Goal: Task Accomplishment & Management: Manage account settings

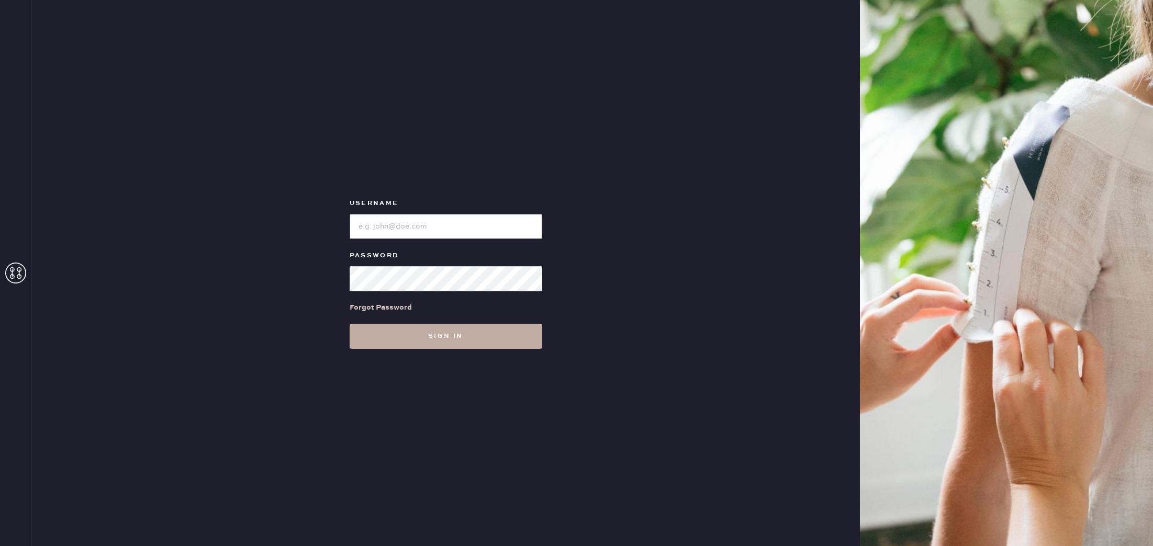
type input "reformationcherrycreek"
click at [433, 329] on button "Sign in" at bounding box center [446, 336] width 193 height 25
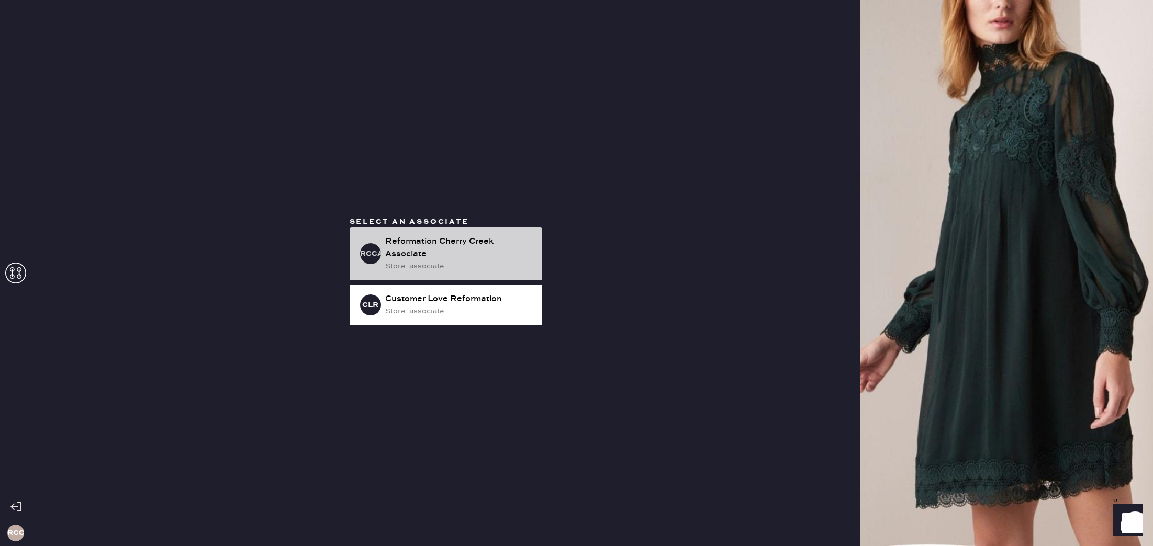
click at [431, 249] on div "Reformation Cherry Creek Associate" at bounding box center [459, 248] width 149 height 25
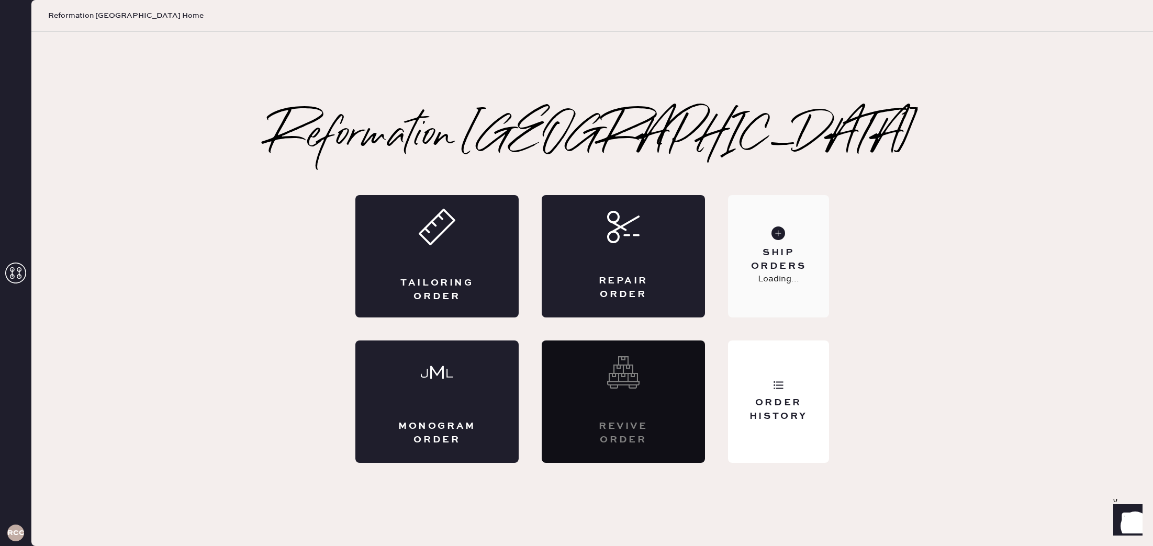
click at [778, 229] on use at bounding box center [778, 234] width 14 height 14
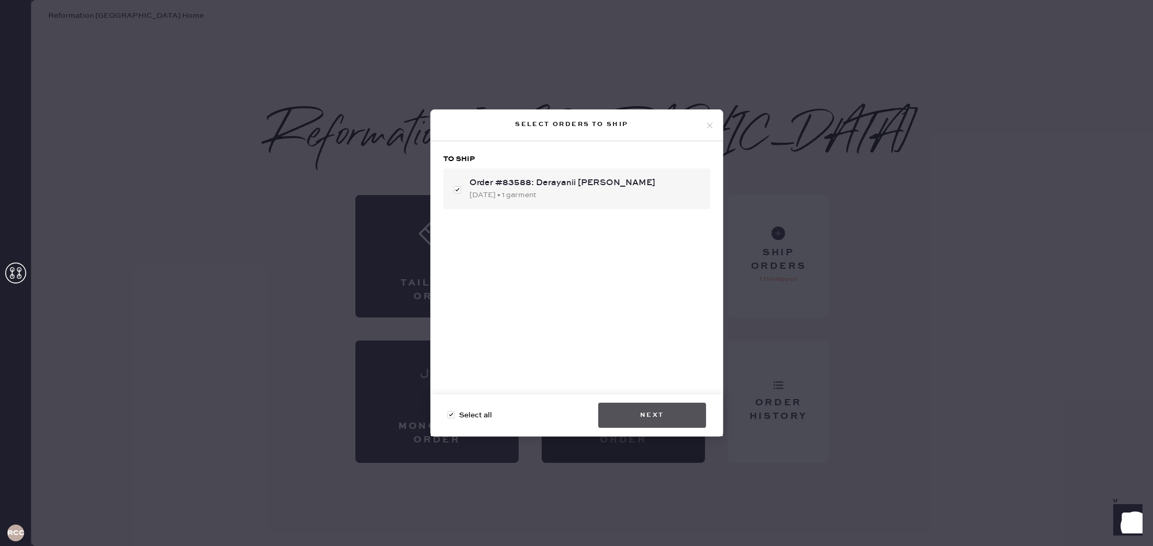
click at [646, 420] on button "Next" at bounding box center [652, 415] width 108 height 25
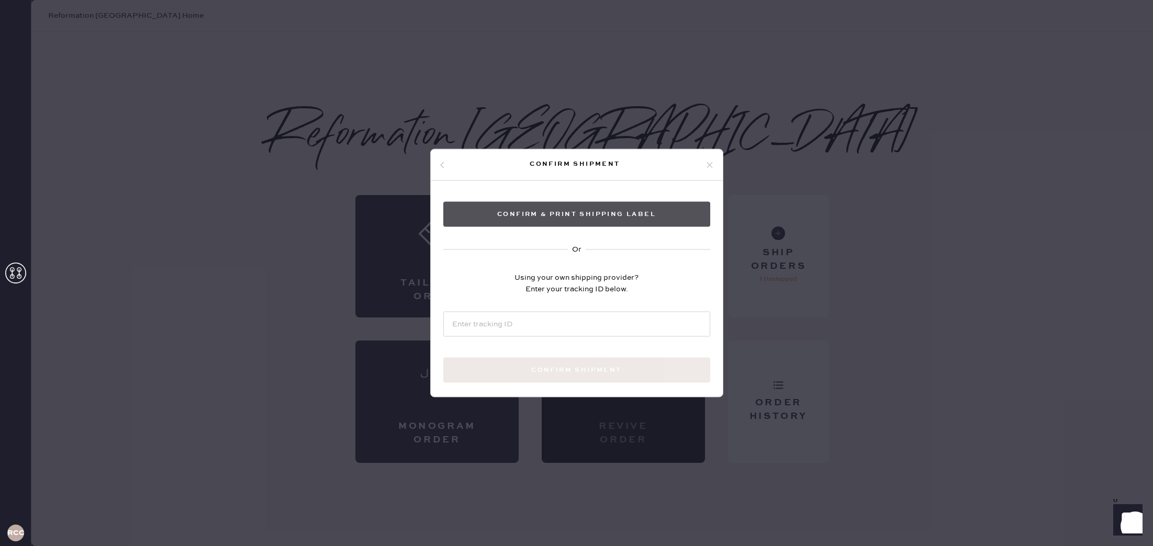
click at [594, 223] on button "Confirm & Print shipping label" at bounding box center [576, 214] width 267 height 25
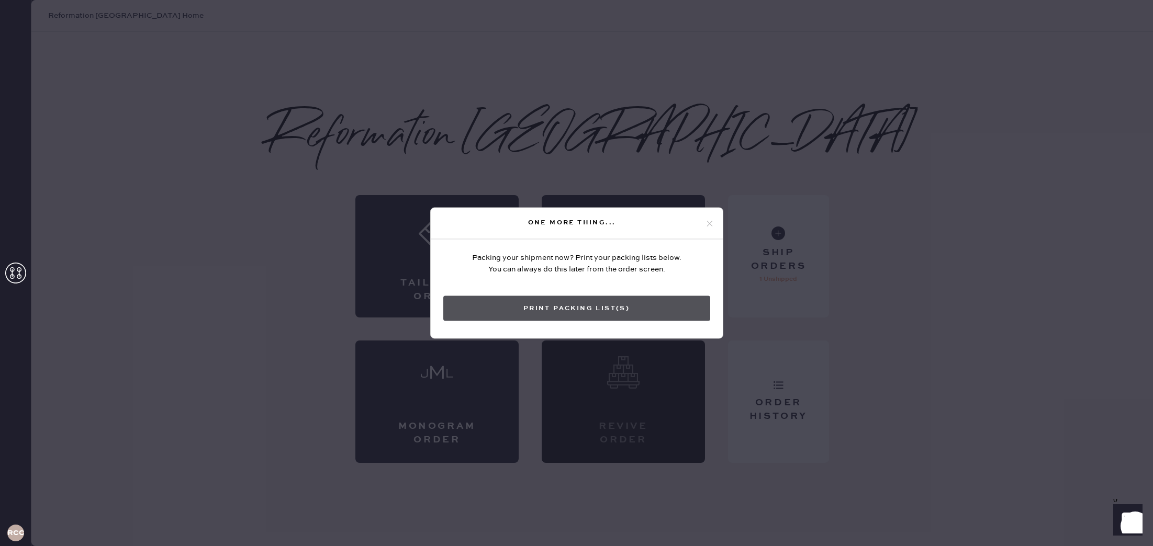
click at [681, 319] on button "Print Packing List(s)" at bounding box center [576, 308] width 267 height 25
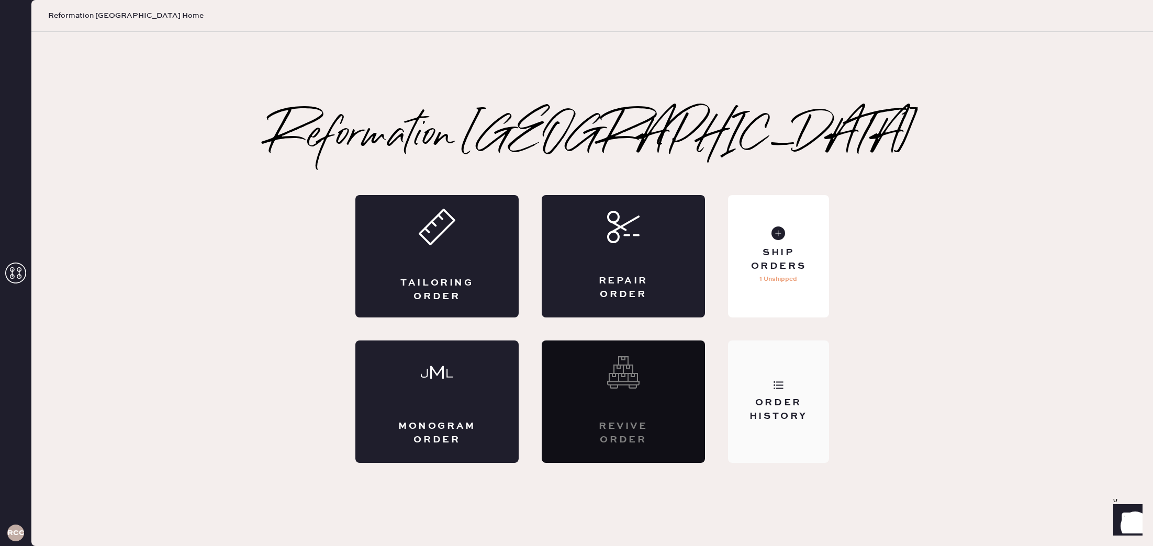
click at [763, 378] on div "Order History" at bounding box center [778, 402] width 101 height 122
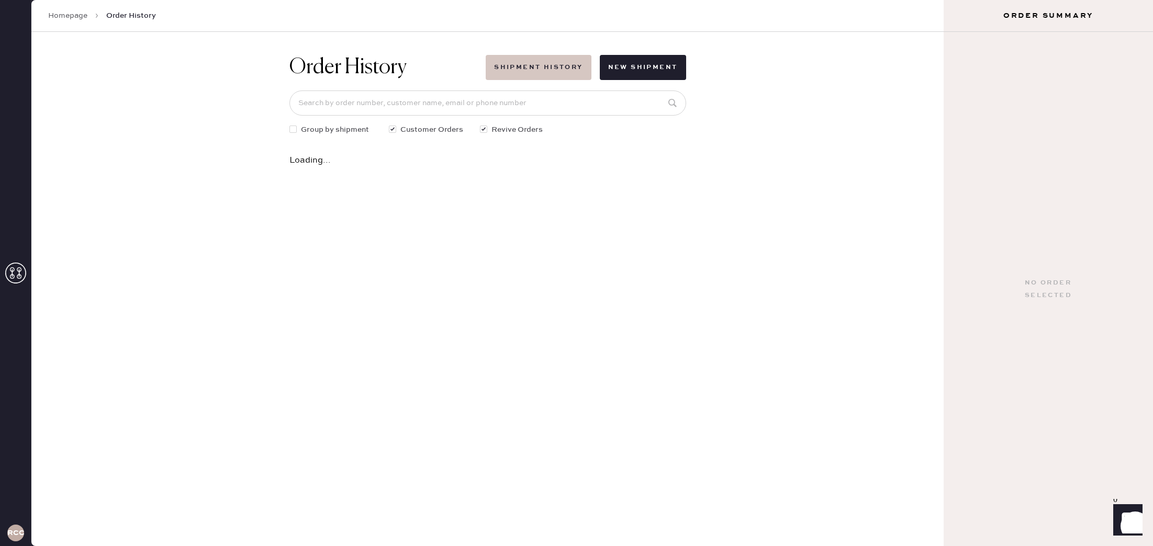
click at [515, 74] on button "Shipment History" at bounding box center [538, 67] width 105 height 25
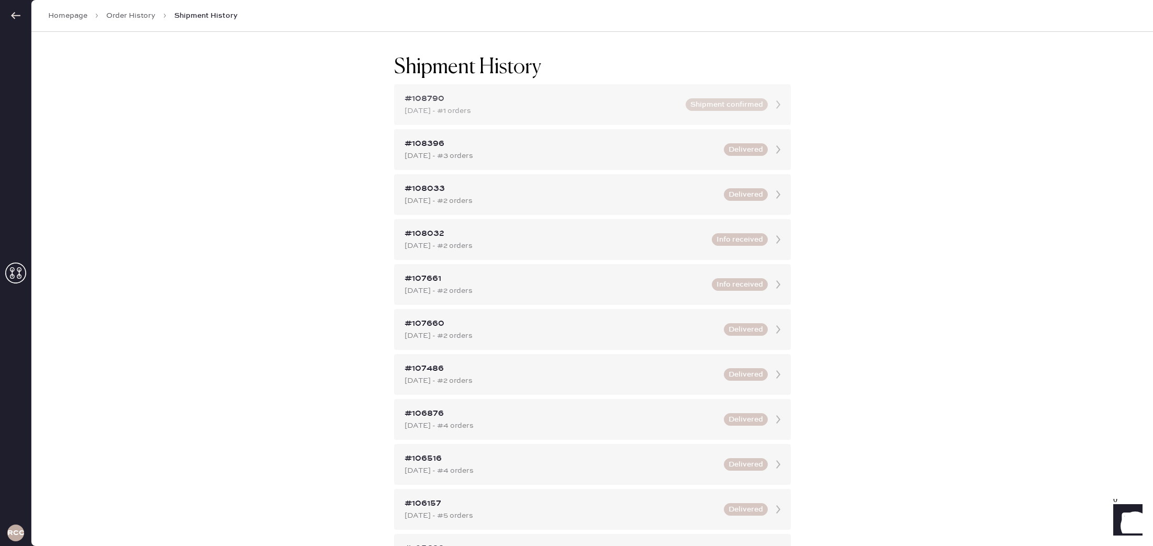
click at [520, 101] on div "#108790" at bounding box center [542, 99] width 275 height 13
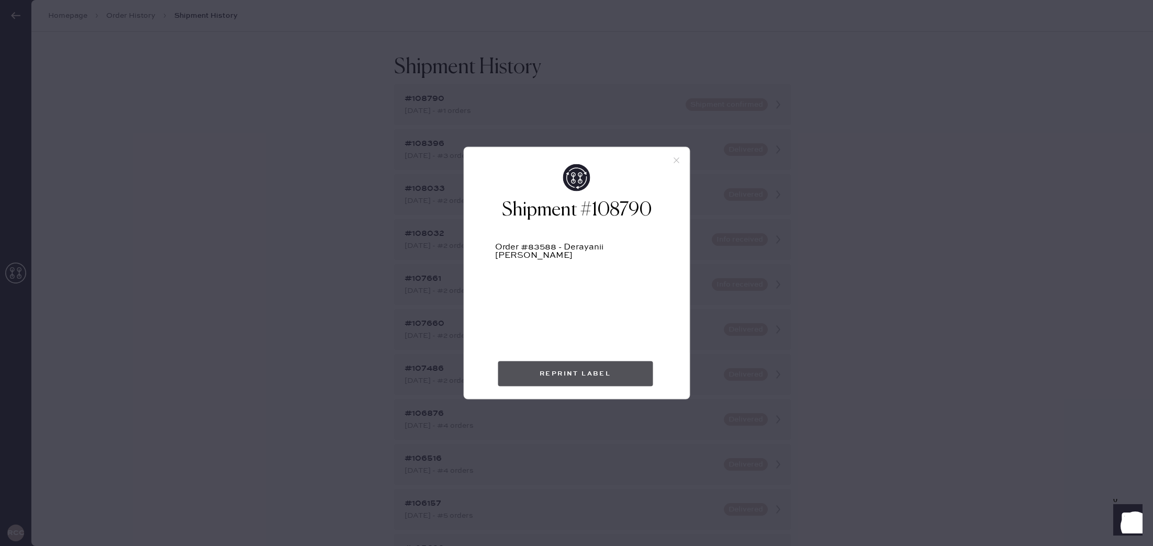
click at [572, 374] on button "Reprint Label" at bounding box center [575, 374] width 155 height 25
click at [679, 161] on icon at bounding box center [676, 160] width 9 height 9
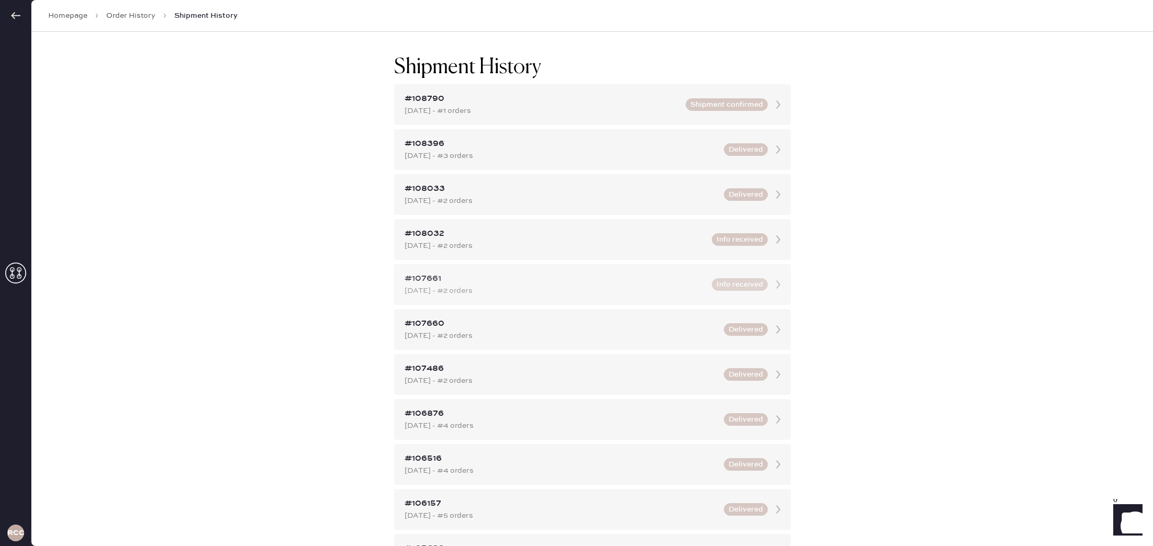
click at [661, 284] on div "#107661" at bounding box center [555, 279] width 301 height 13
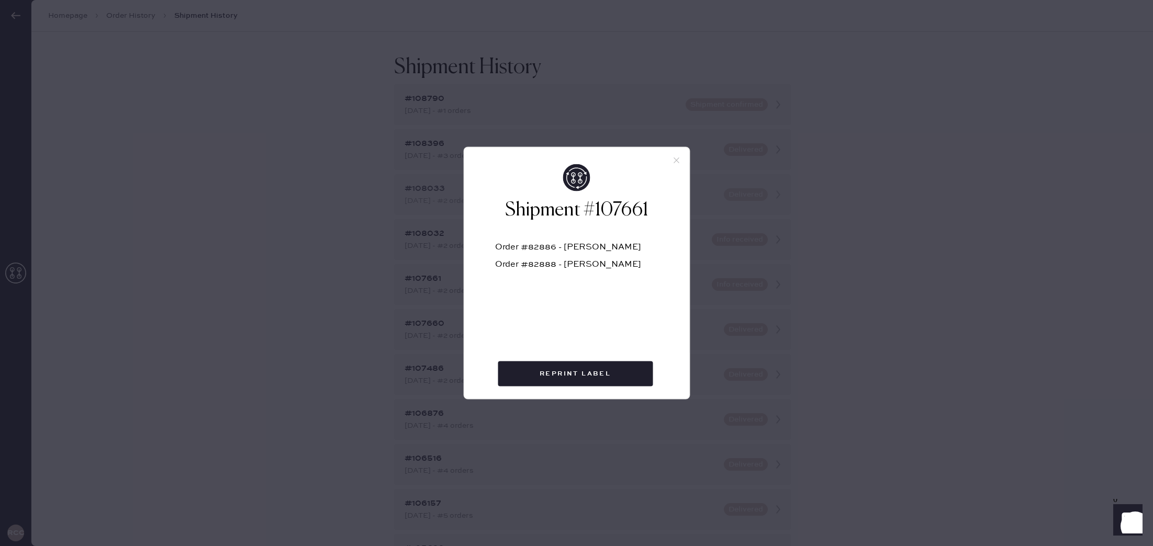
drag, startPoint x: 675, startPoint y: 162, endPoint x: 659, endPoint y: 188, distance: 31.0
click at [675, 162] on icon at bounding box center [676, 160] width 9 height 9
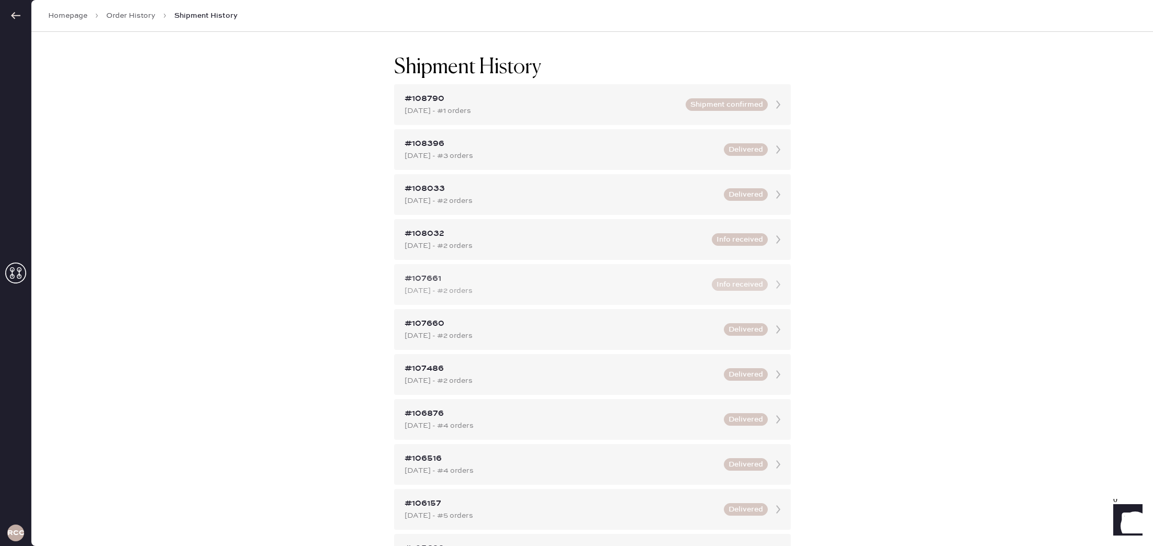
click at [426, 277] on div "#107661" at bounding box center [555, 279] width 301 height 13
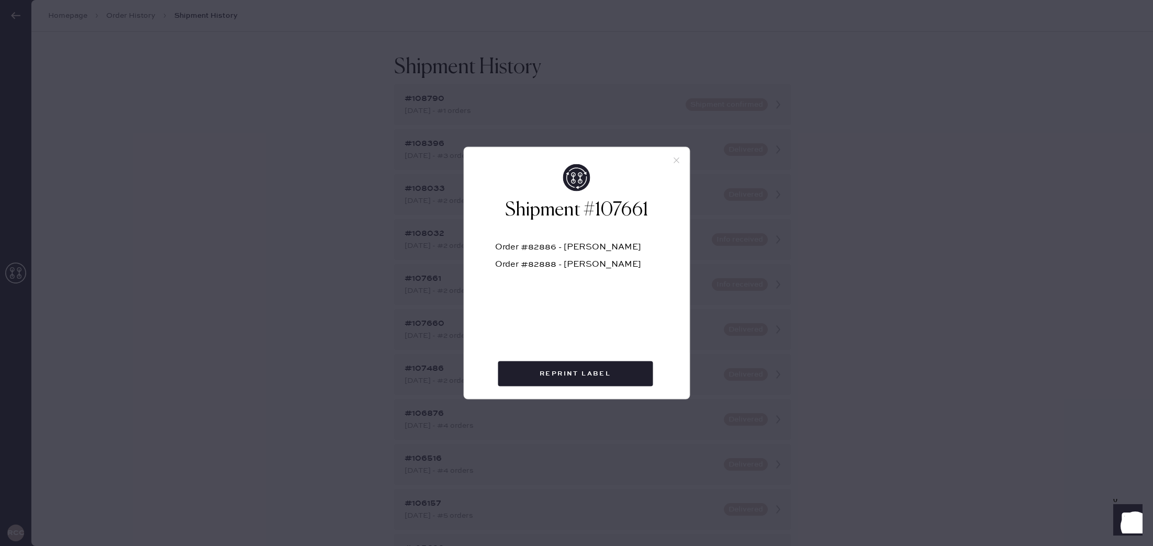
click at [678, 161] on icon at bounding box center [676, 160] width 9 height 9
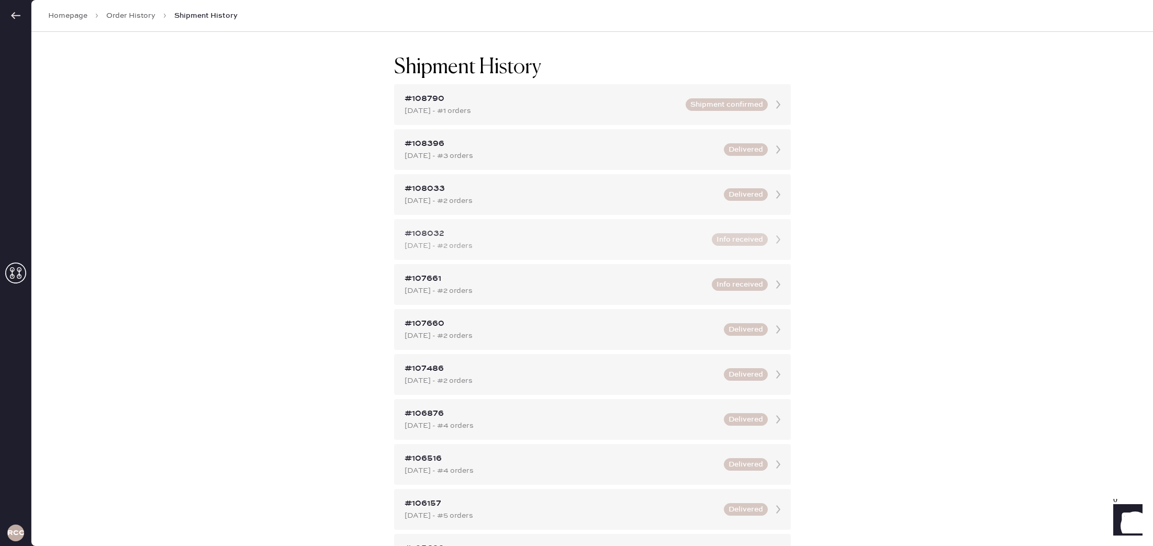
click at [433, 231] on div "#108032" at bounding box center [555, 234] width 301 height 13
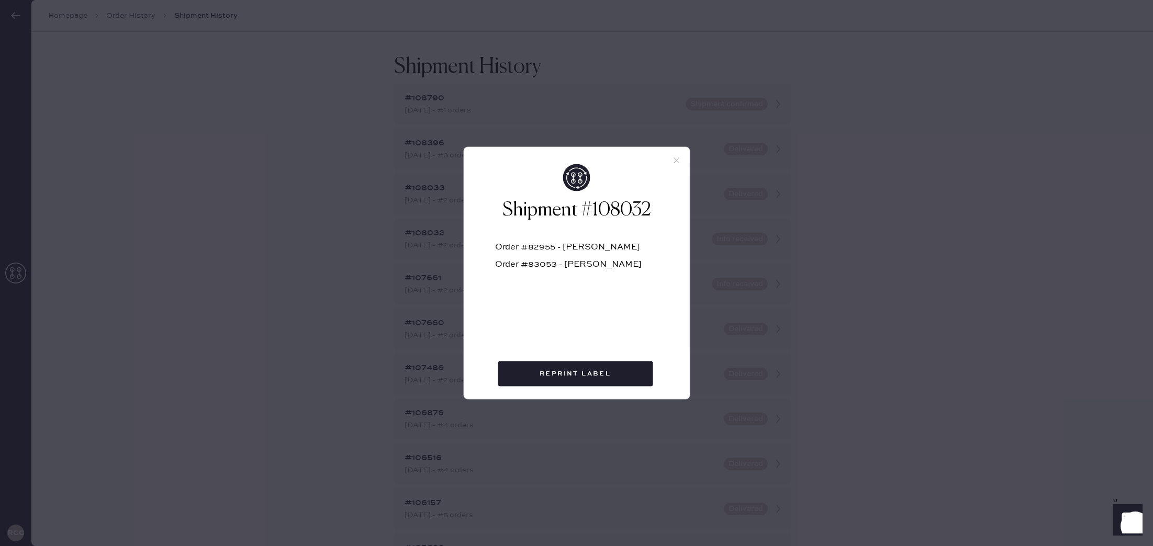
scroll to position [2, 0]
click at [661, 163] on div at bounding box center [577, 156] width 226 height 17
click at [679, 161] on icon at bounding box center [676, 160] width 9 height 9
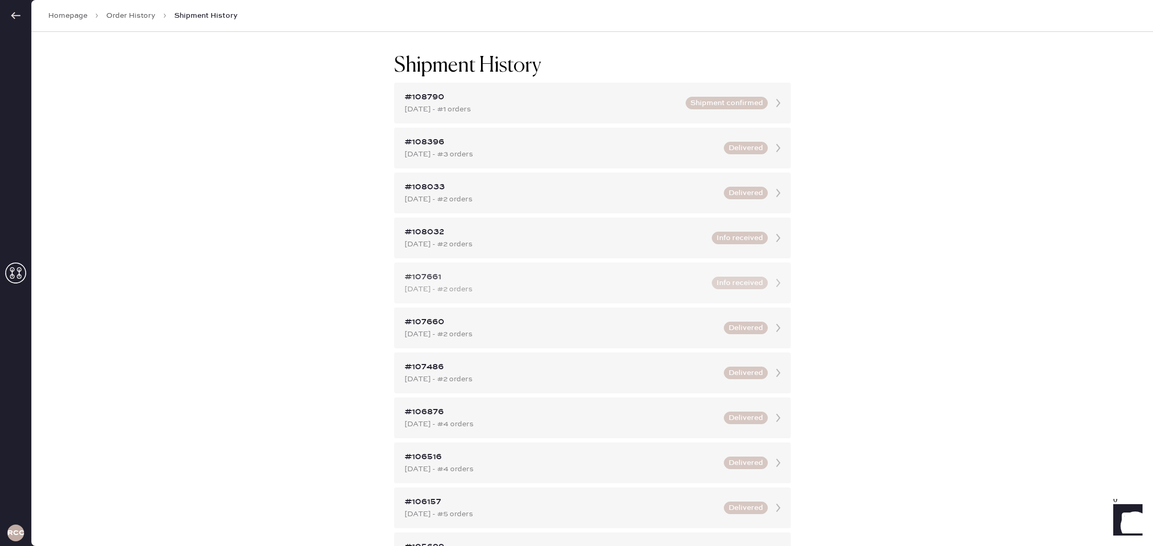
click at [743, 283] on button "Info received" at bounding box center [740, 283] width 56 height 13
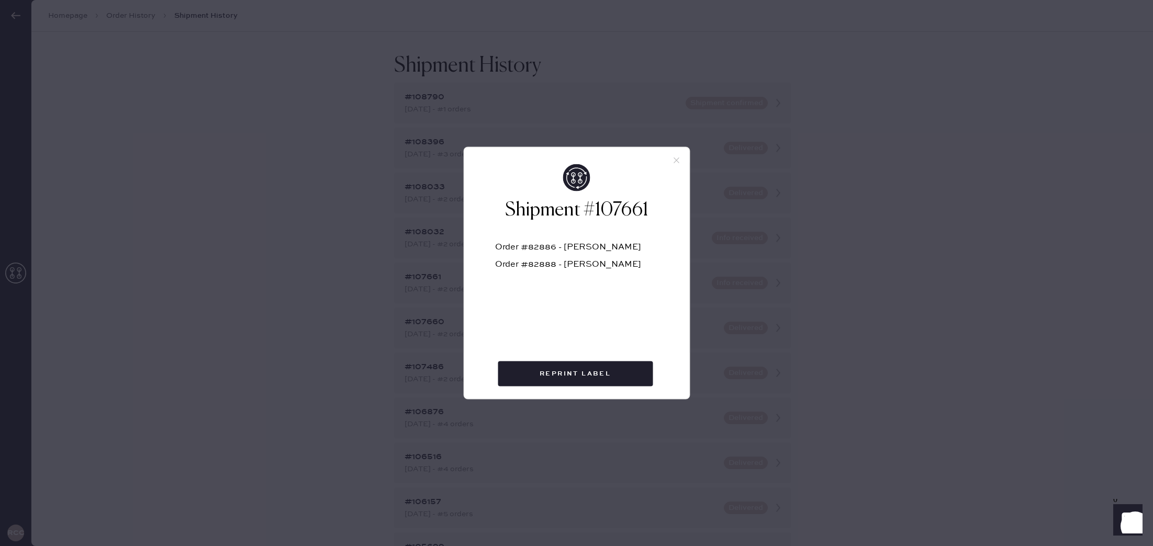
drag, startPoint x: 675, startPoint y: 160, endPoint x: 587, endPoint y: 262, distance: 135.5
click at [675, 160] on use at bounding box center [677, 161] width 6 height 6
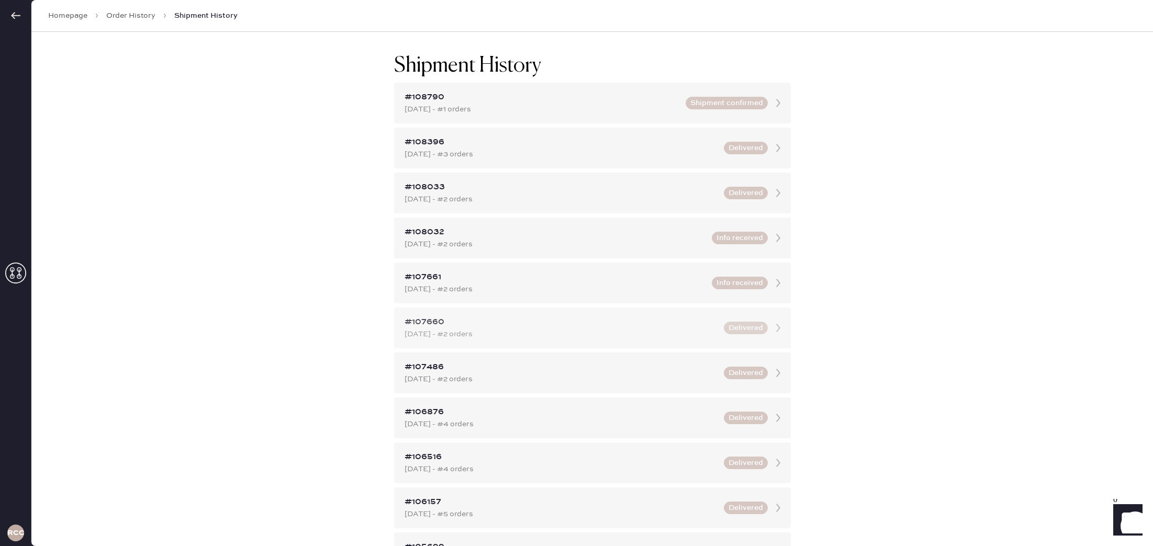
click at [430, 327] on div "#107660" at bounding box center [561, 322] width 313 height 13
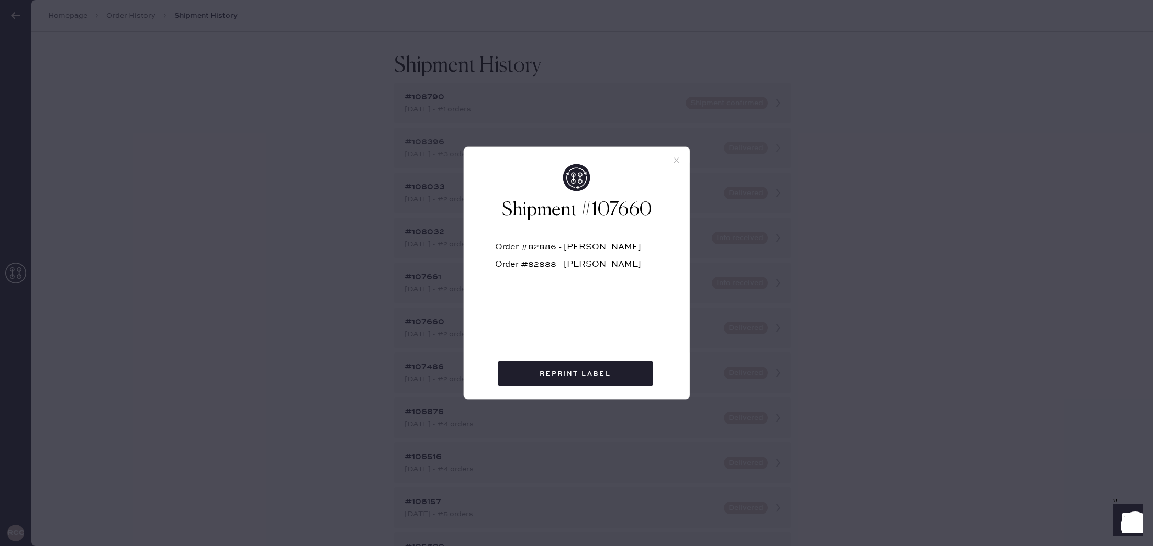
click at [674, 162] on use at bounding box center [677, 161] width 6 height 6
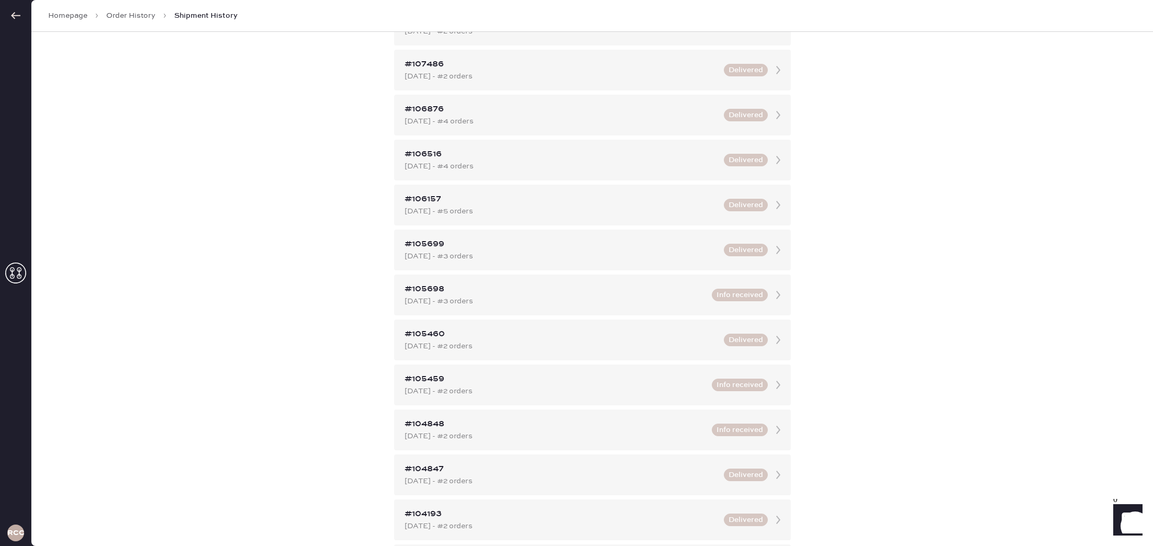
scroll to position [0, 0]
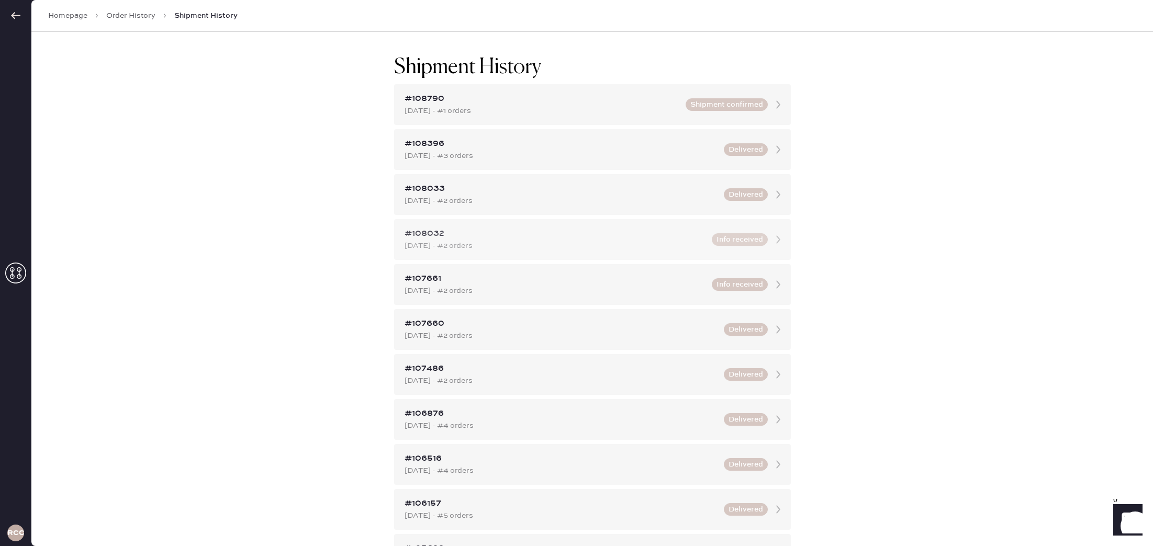
click at [733, 234] on button "Info received" at bounding box center [740, 239] width 56 height 13
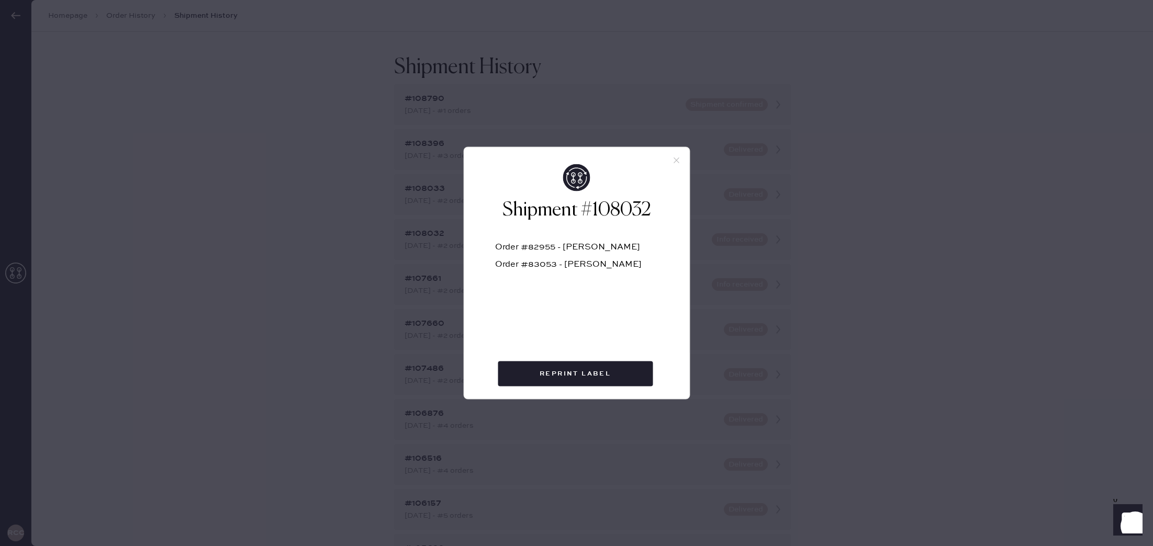
click at [857, 258] on div "Shipment #108032 Order #82955 - [PERSON_NAME] Order #83053 - [PERSON_NAME] Repr…" at bounding box center [576, 273] width 1153 height 546
